Goal: Task Accomplishment & Management: Manage account settings

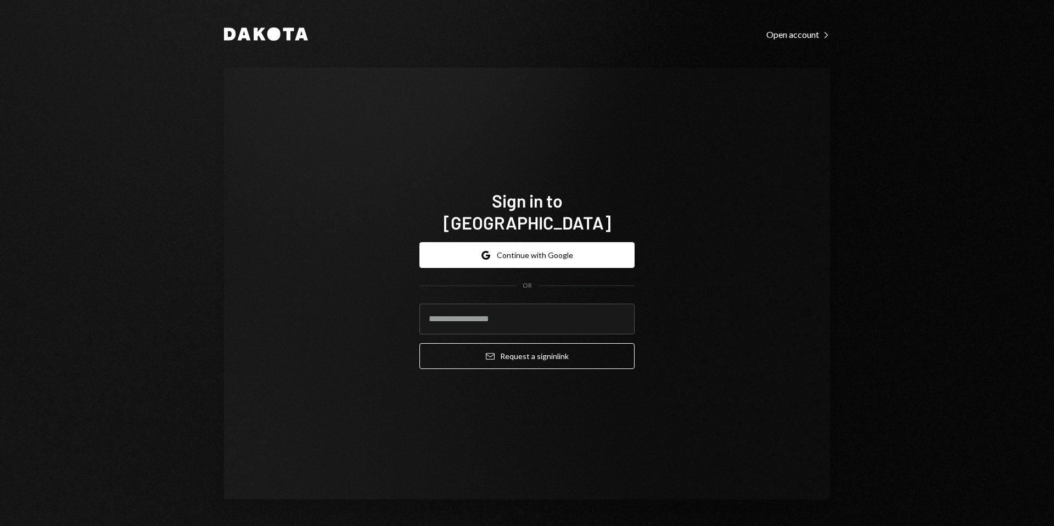
click at [522, 245] on button "Google Continue with Google" at bounding box center [527, 255] width 215 height 26
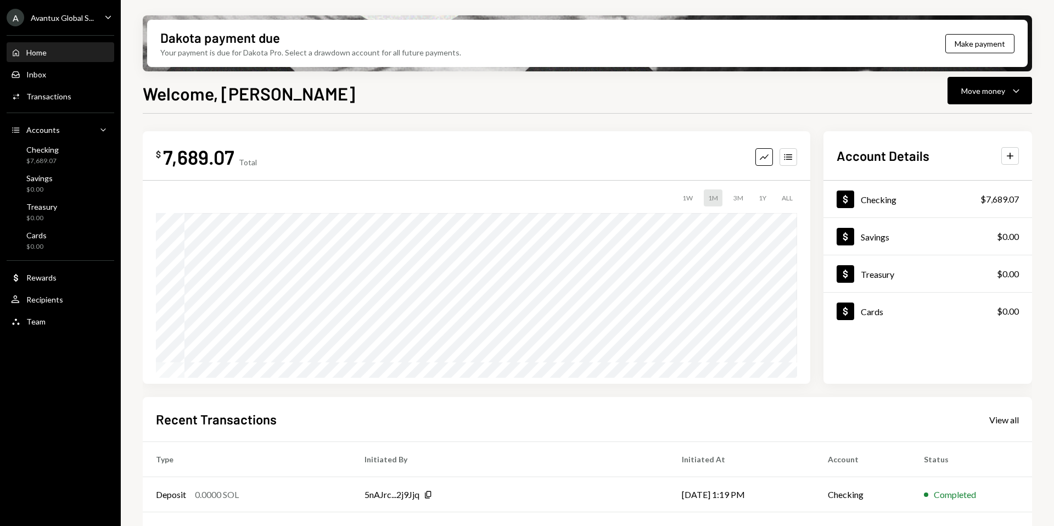
click at [57, 18] on div "Avantux Global S..." at bounding box center [62, 17] width 63 height 9
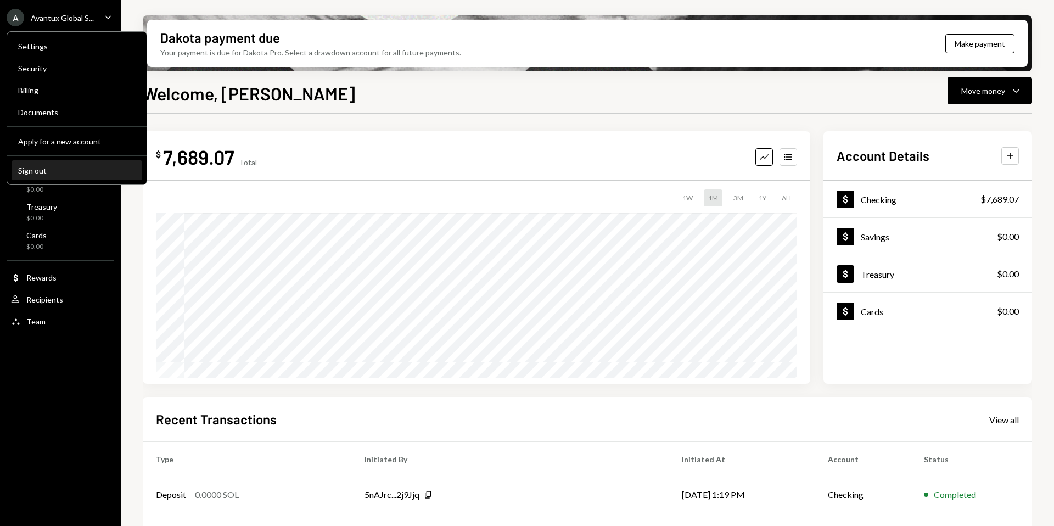
click at [47, 169] on div "Sign out" at bounding box center [77, 170] width 118 height 9
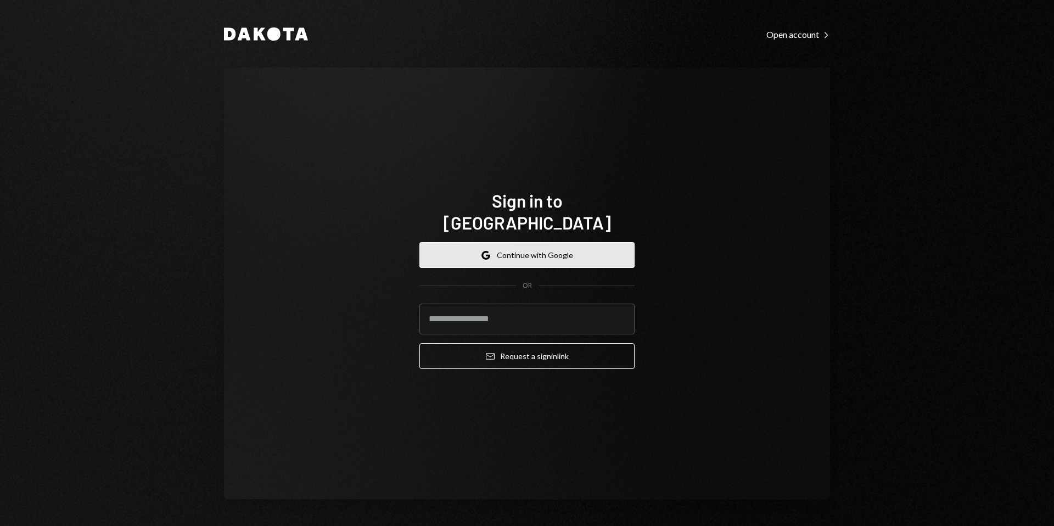
click at [540, 242] on button "Google Continue with Google" at bounding box center [527, 255] width 215 height 26
